Goal: Task Accomplishment & Management: Manage account settings

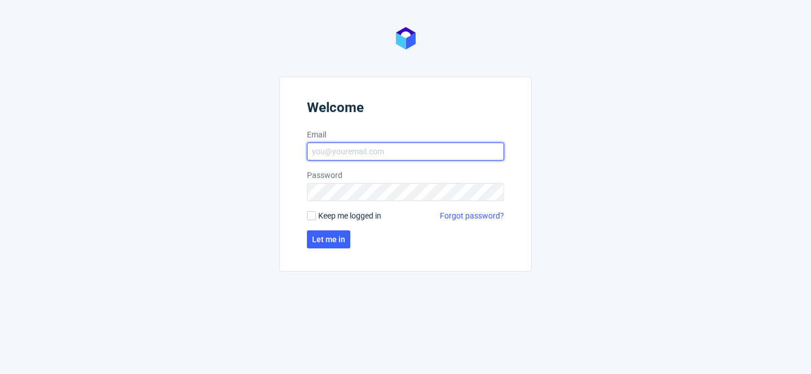
type input "[PERSON_NAME][EMAIL_ADDRESS][PERSON_NAME][DOMAIN_NAME]"
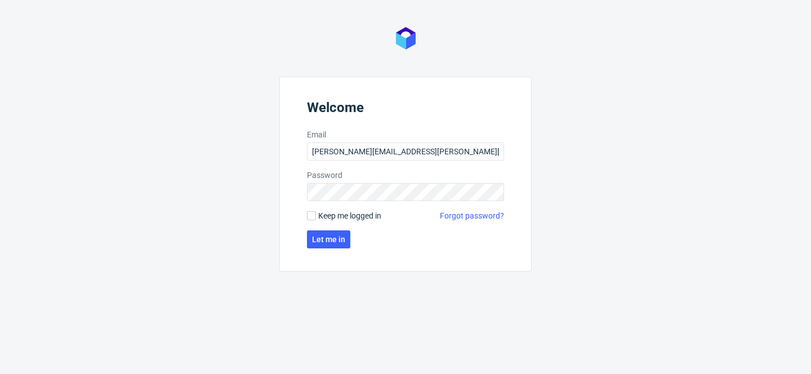
click at [331, 218] on span "Keep me logged in" at bounding box center [349, 215] width 63 height 11
click at [316, 218] on input "Keep me logged in" at bounding box center [311, 215] width 9 height 9
checkbox input "true"
click at [331, 239] on span "Let me in" at bounding box center [328, 240] width 33 height 8
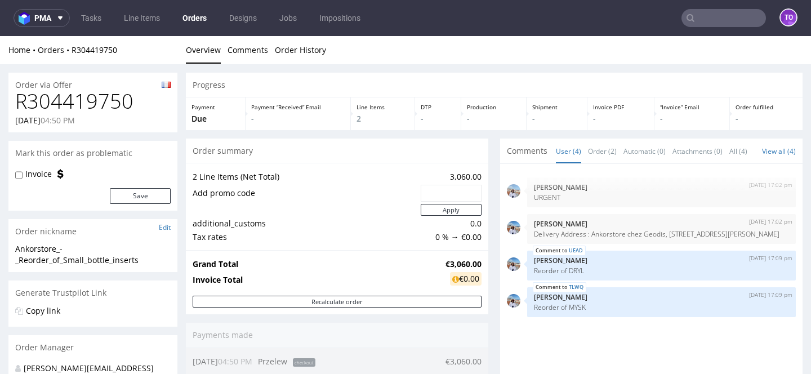
click at [692, 10] on input "text" at bounding box center [724, 18] width 85 height 18
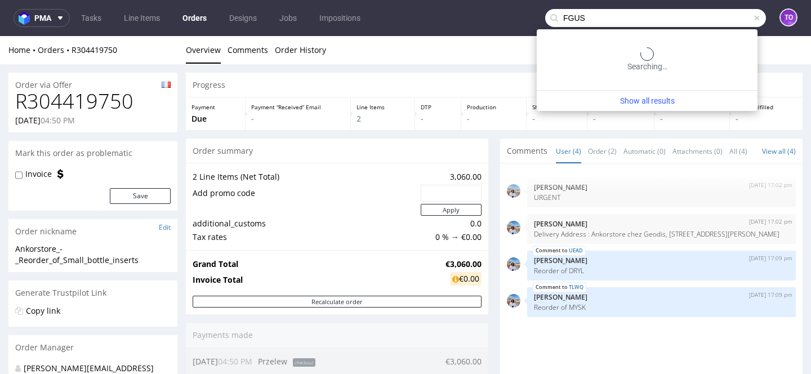
type input "FGUS"
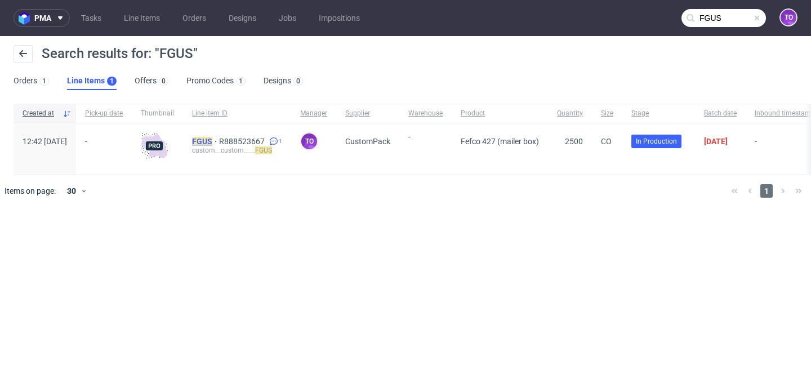
click at [212, 141] on mark "FGUS" at bounding box center [202, 141] width 20 height 9
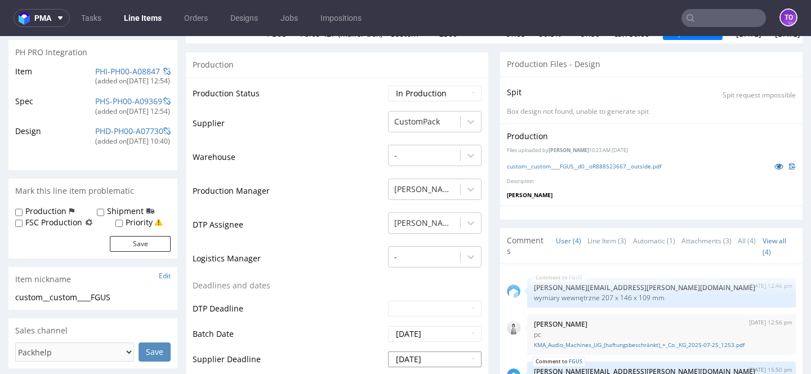
scroll to position [347, 0]
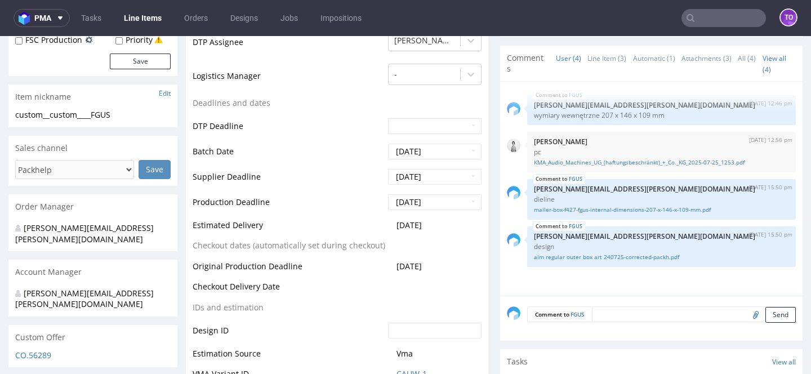
click at [720, 16] on input "text" at bounding box center [724, 18] width 85 height 18
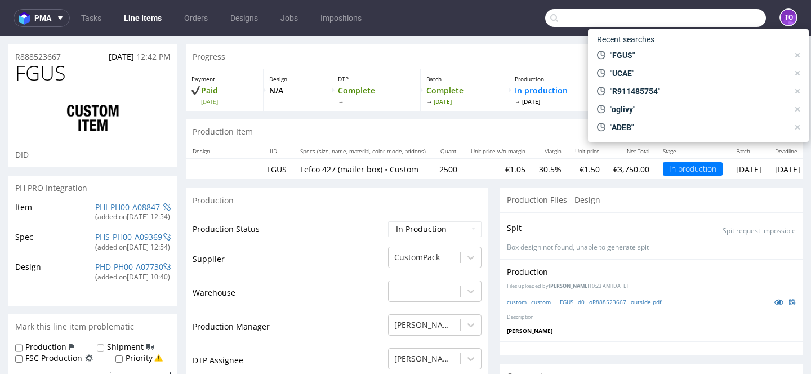
scroll to position [0, 0]
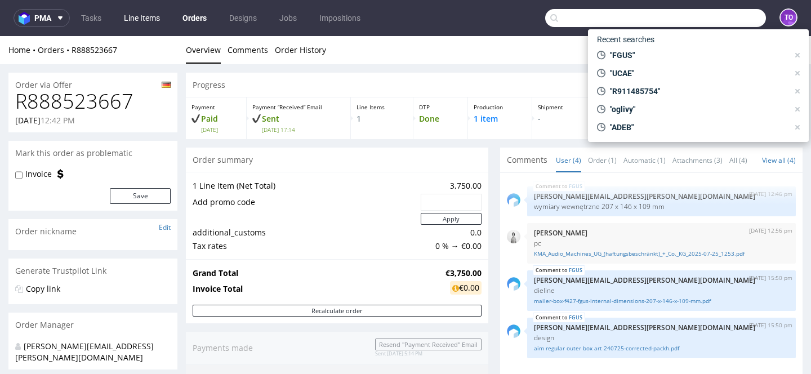
click at [144, 20] on link "Line Items" at bounding box center [142, 18] width 50 height 18
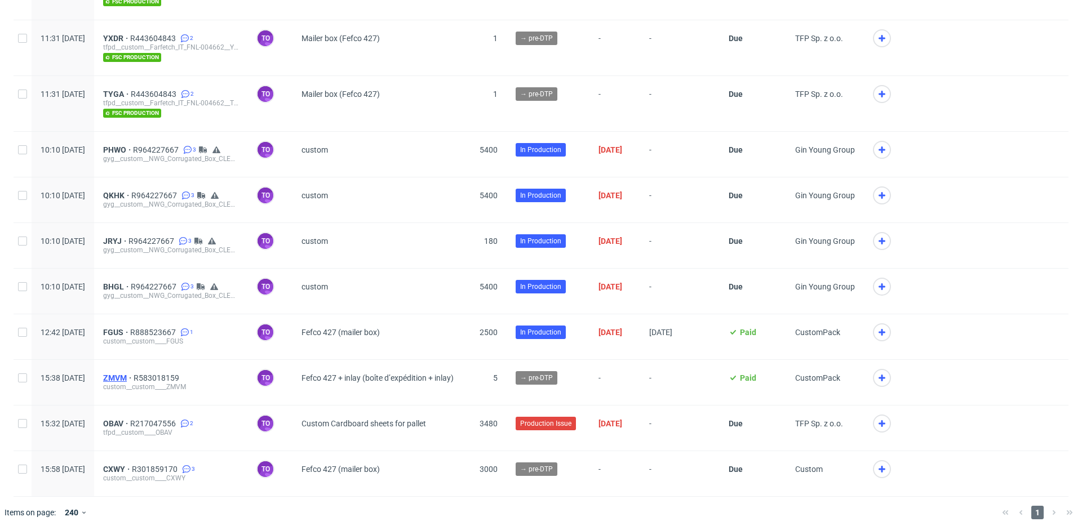
click at [134, 374] on span "ZMVM" at bounding box center [118, 378] width 30 height 9
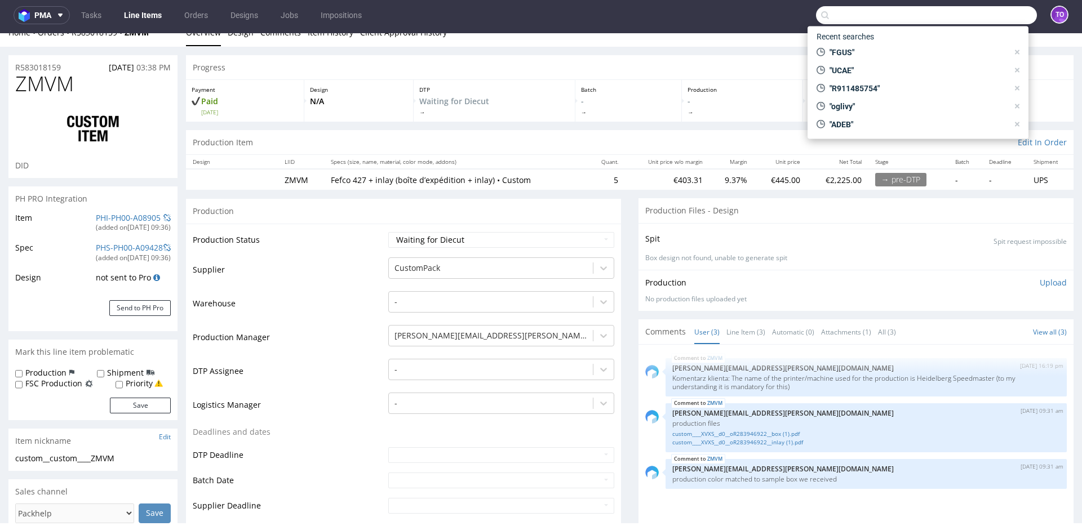
scroll to position [19, 0]
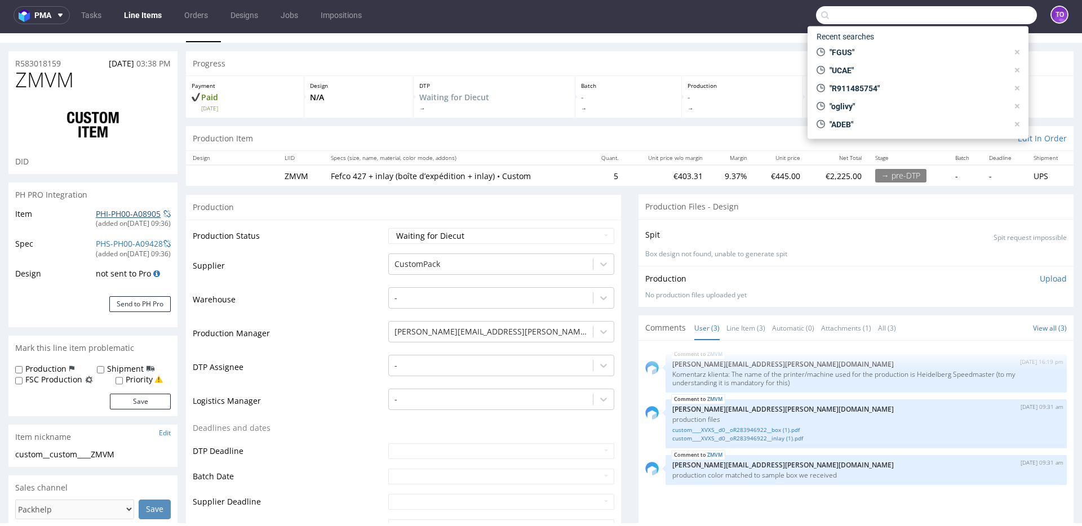
click at [110, 215] on link "PHI-PH00-A08905" at bounding box center [128, 213] width 65 height 11
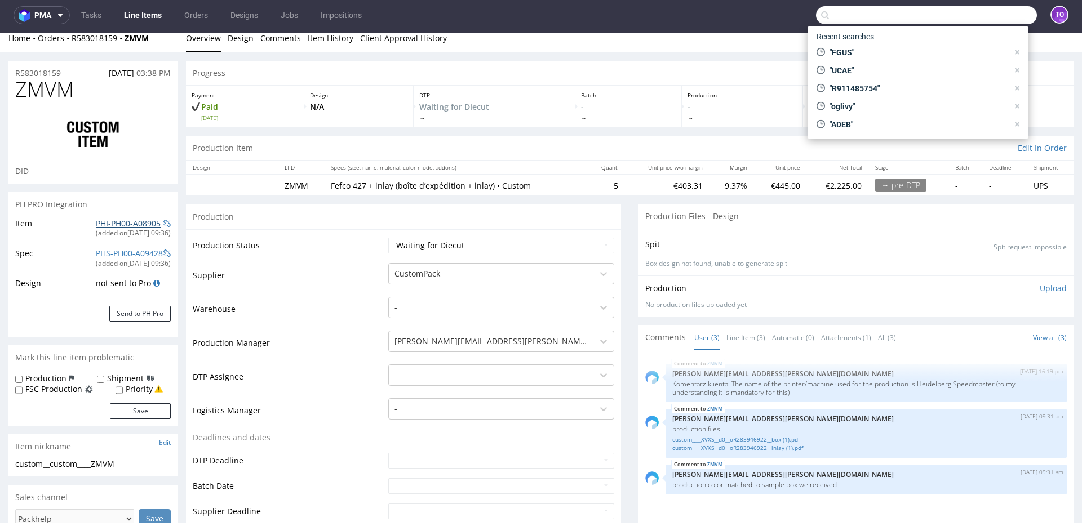
scroll to position [0, 0]
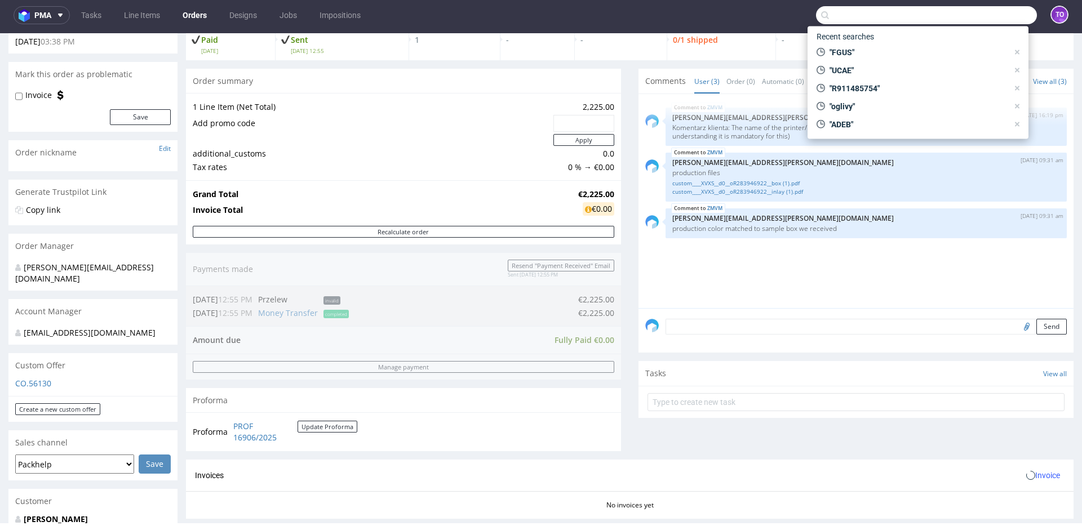
scroll to position [366, 0]
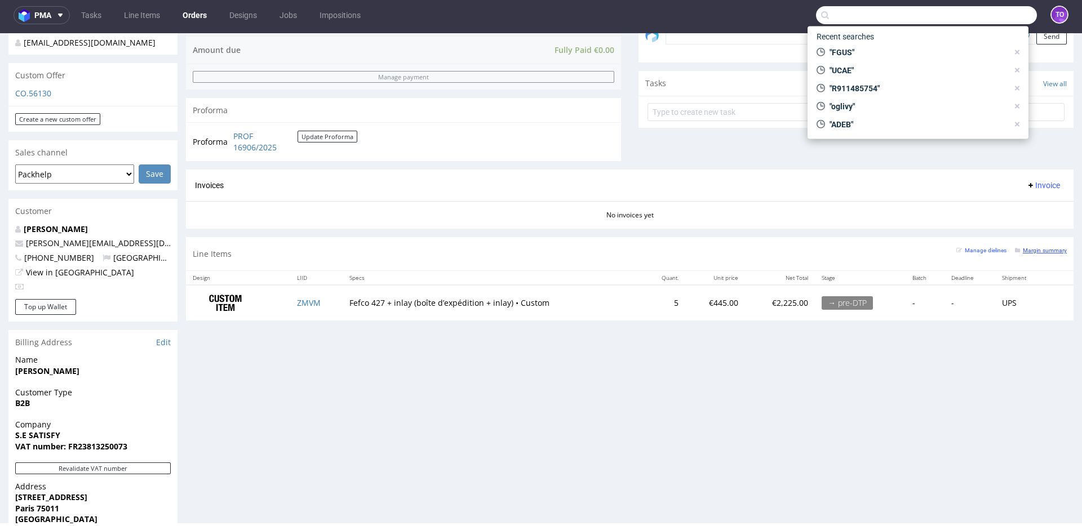
click at [811, 251] on small "Margin summary" at bounding box center [1041, 250] width 52 height 6
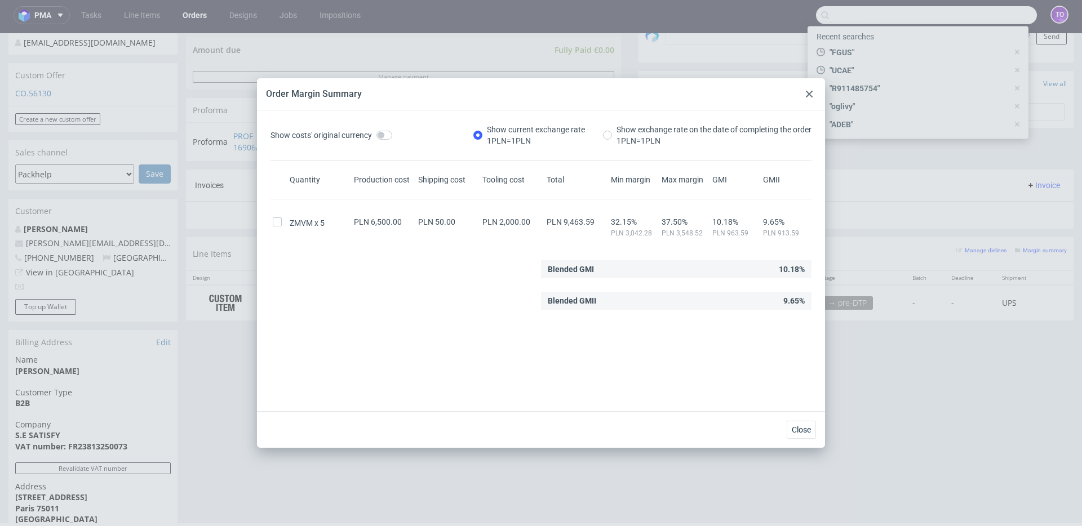
click at [811, 88] on div at bounding box center [809, 94] width 14 height 14
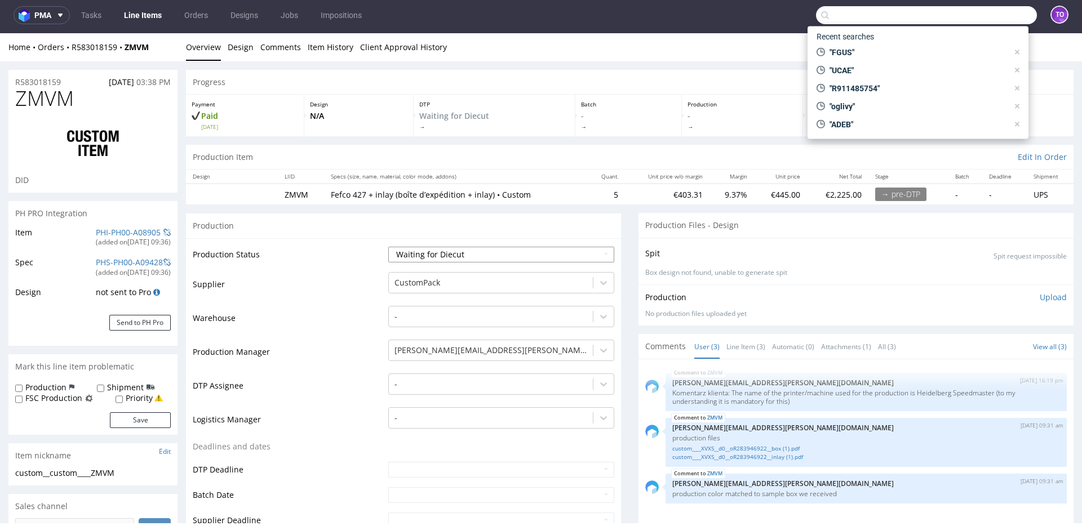
click at [427, 250] on select "Waiting for Artwork Waiting for Diecut Waiting for Mockup Waiting for DTP Waiti…" at bounding box center [501, 255] width 226 height 16
select select "production_in_process"
click at [388, 247] on select "Waiting for Artwork Waiting for Diecut Waiting for Mockup Waiting for DTP Waiti…" at bounding box center [501, 255] width 226 height 16
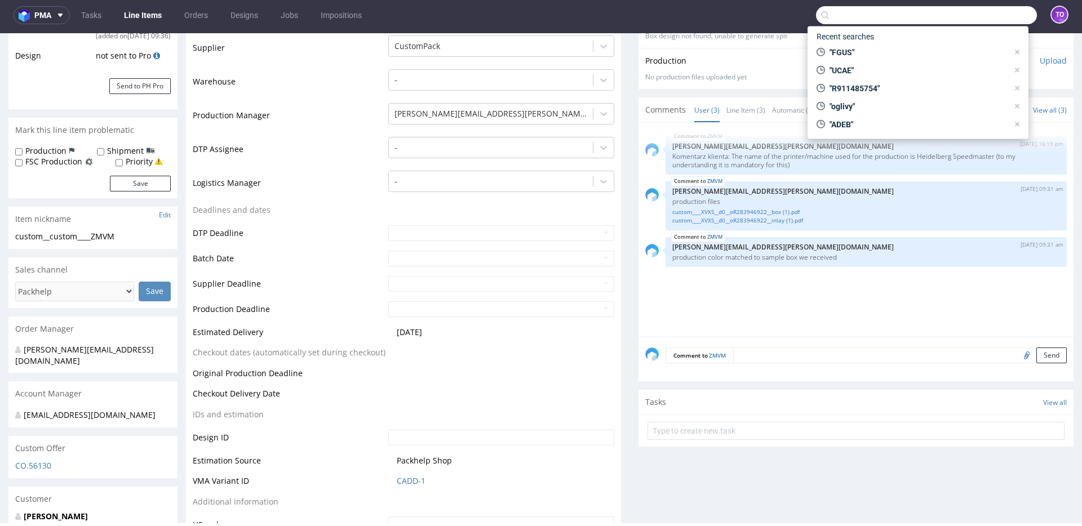
scroll to position [365, 0]
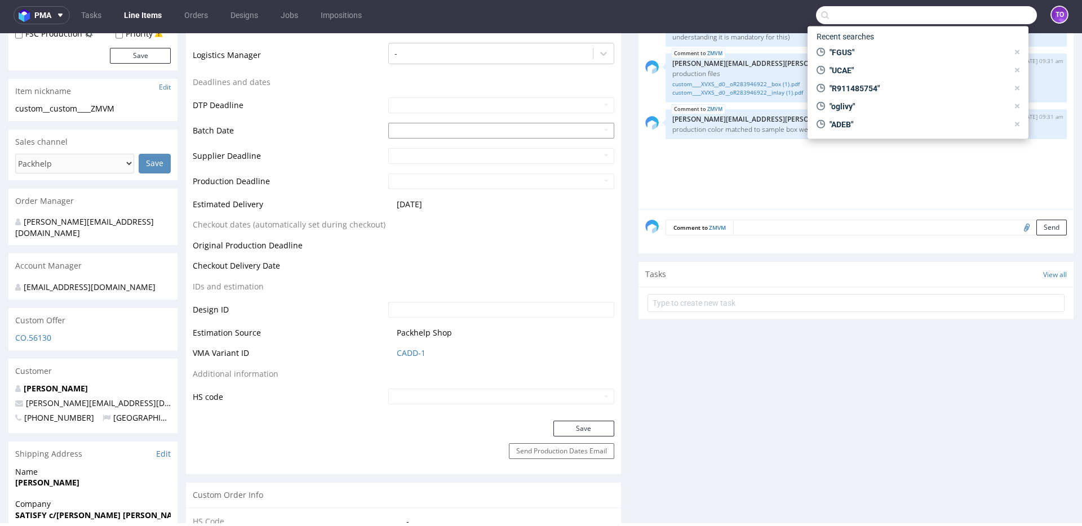
click at [405, 127] on input "text" at bounding box center [501, 131] width 226 height 16
click at [432, 227] on td "12" at bounding box center [429, 223] width 17 height 17
type input "[DATE]"
click at [575, 374] on button "Save" at bounding box center [583, 429] width 61 height 16
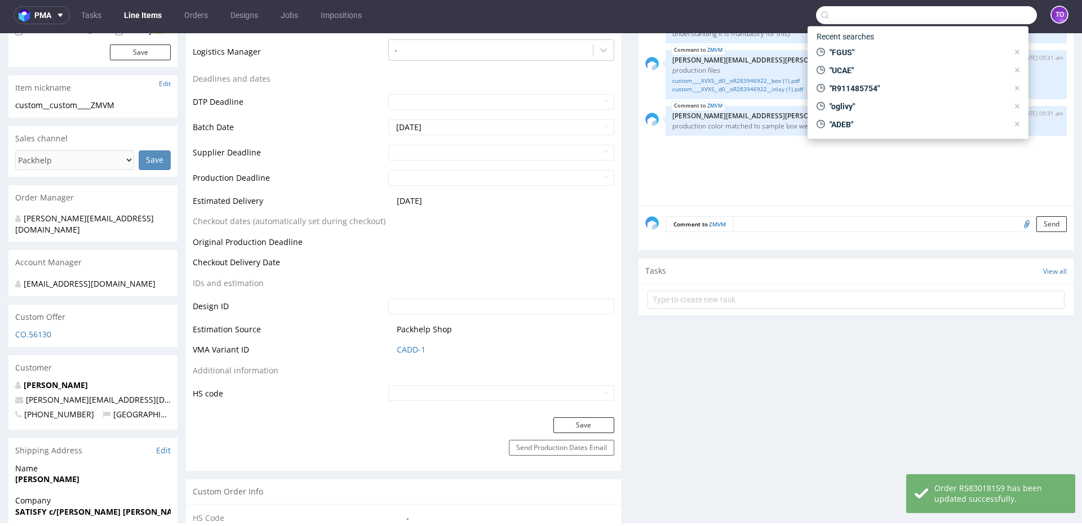
scroll to position [894, 0]
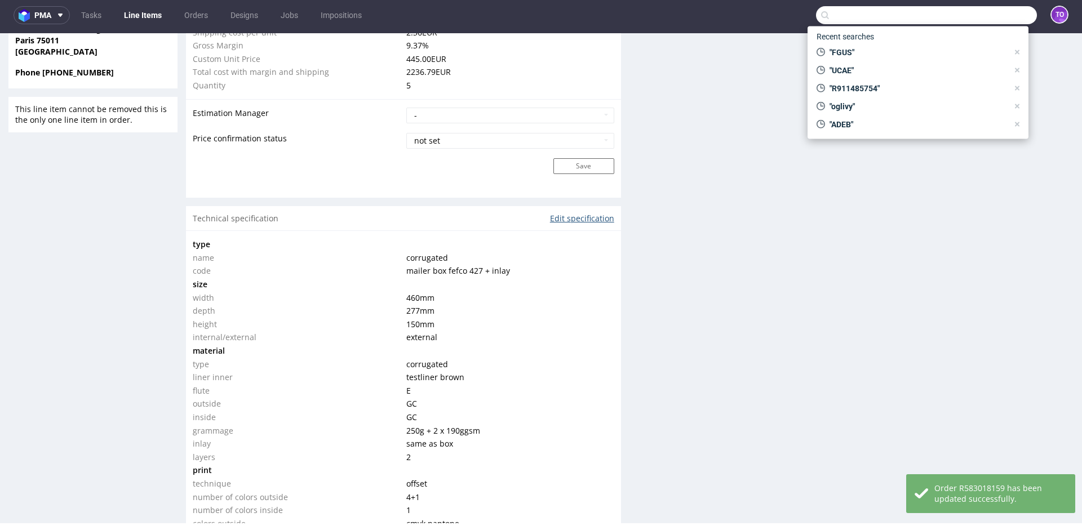
click at [576, 217] on link "Edit specification" at bounding box center [582, 218] width 64 height 11
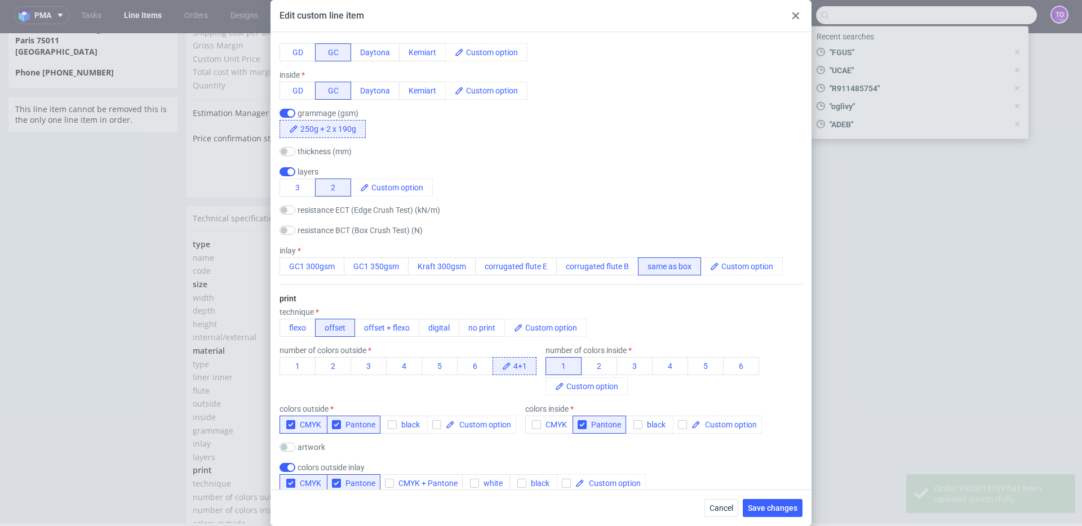
scroll to position [353, 0]
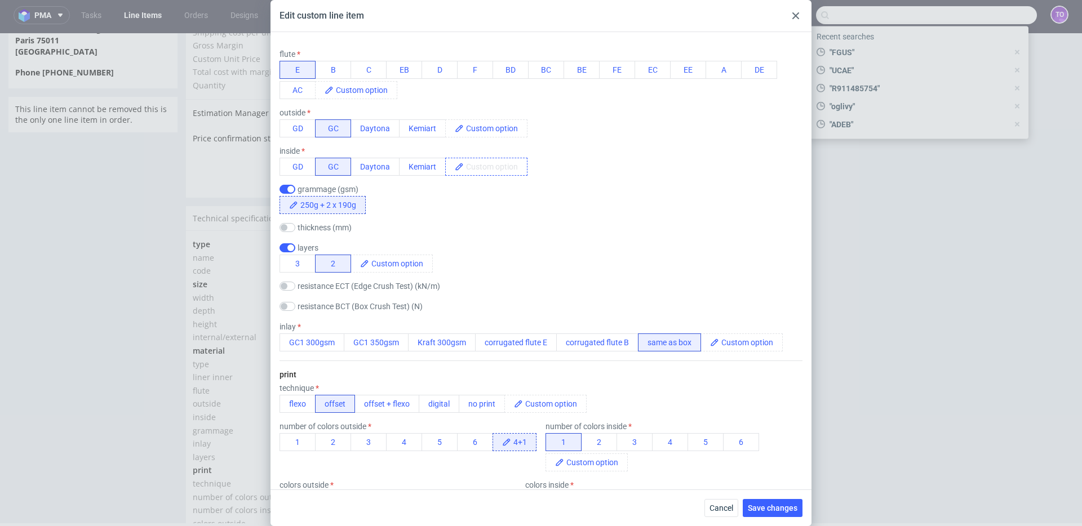
click at [503, 163] on span at bounding box center [495, 166] width 63 height 17
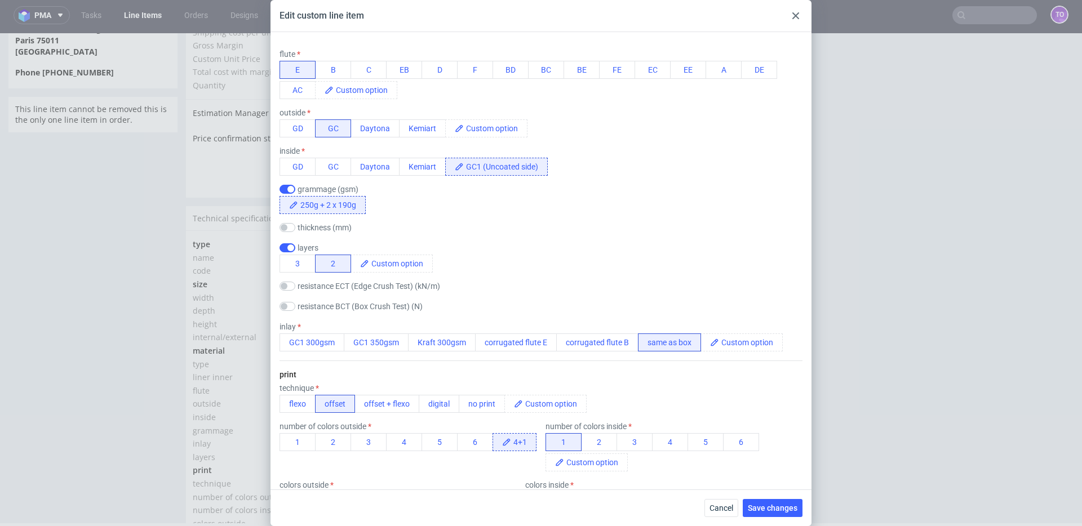
click at [508, 219] on div "material type corrugated liner inner testliner brown testliner white kraftliner…" at bounding box center [540, 155] width 523 height 411
click at [761, 374] on span "Save changes" at bounding box center [773, 508] width 50 height 8
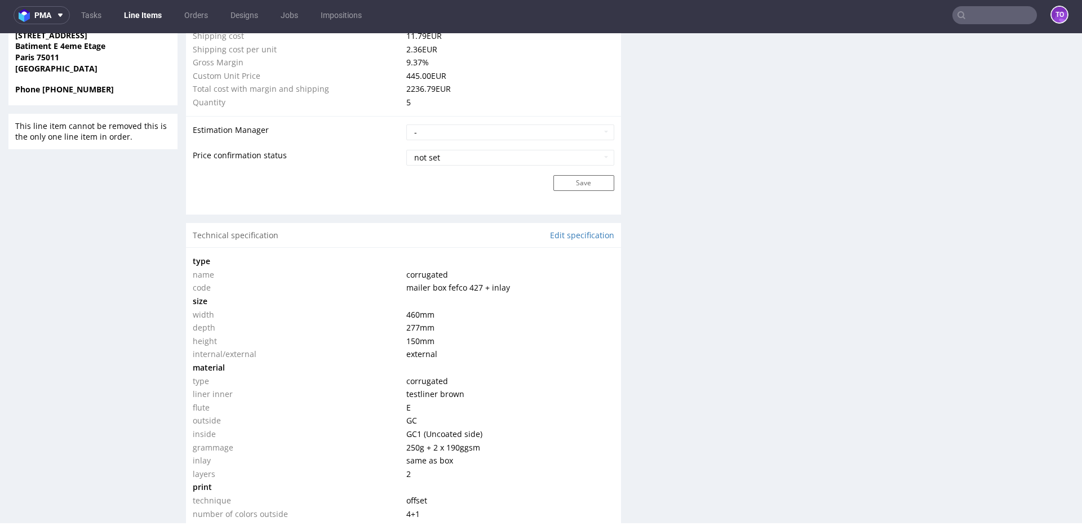
scroll to position [1101, 0]
